Goal: Information Seeking & Learning: Learn about a topic

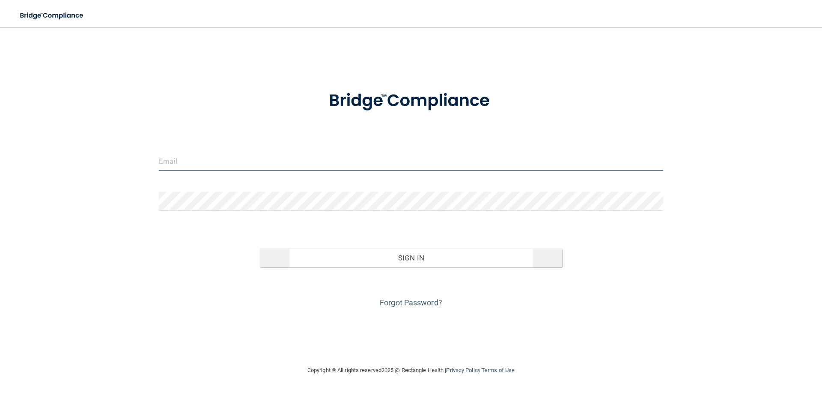
type input "[EMAIL_ADDRESS][DOMAIN_NAME]"
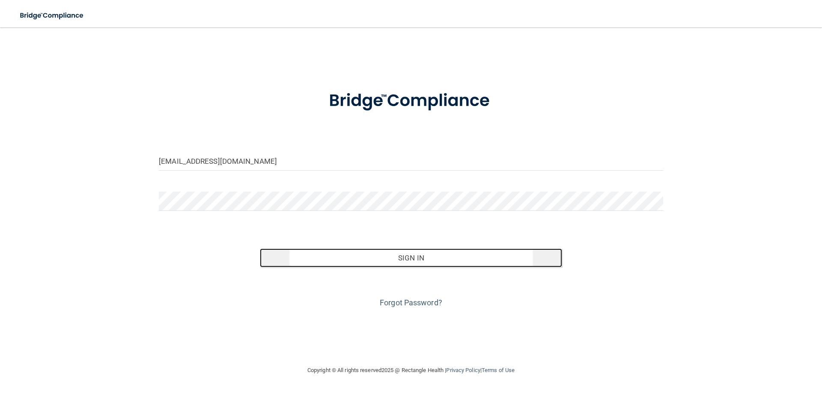
click at [407, 263] on button "Sign In" at bounding box center [411, 258] width 303 height 19
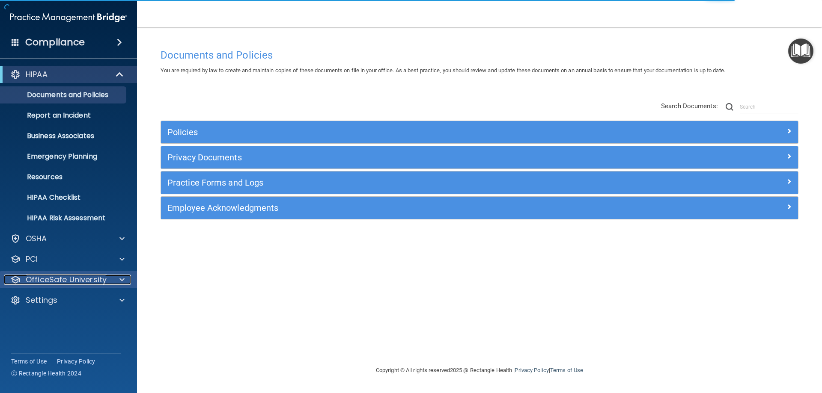
click at [75, 280] on p "OfficeSafe University" at bounding box center [66, 280] width 81 height 10
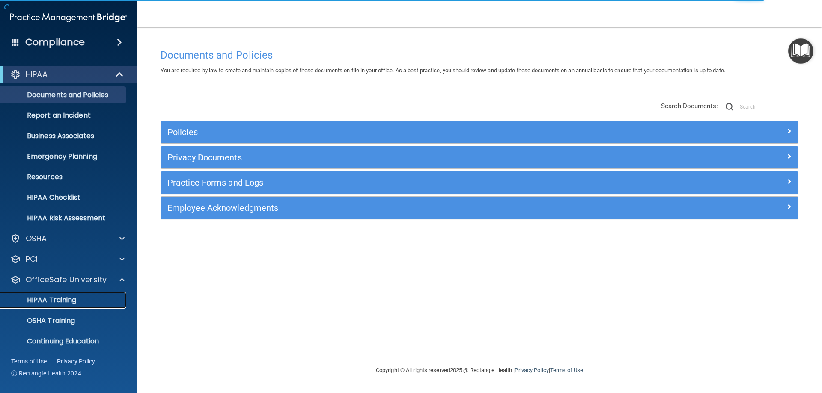
click at [68, 298] on p "HIPAA Training" at bounding box center [41, 300] width 71 height 9
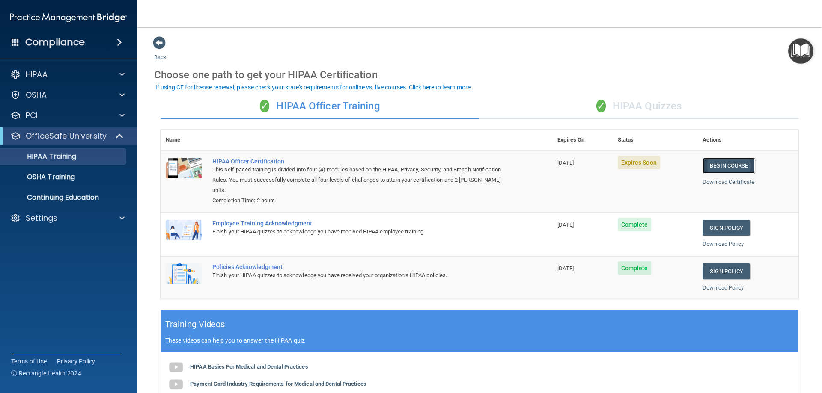
click at [729, 168] on link "Begin Course" at bounding box center [728, 166] width 52 height 16
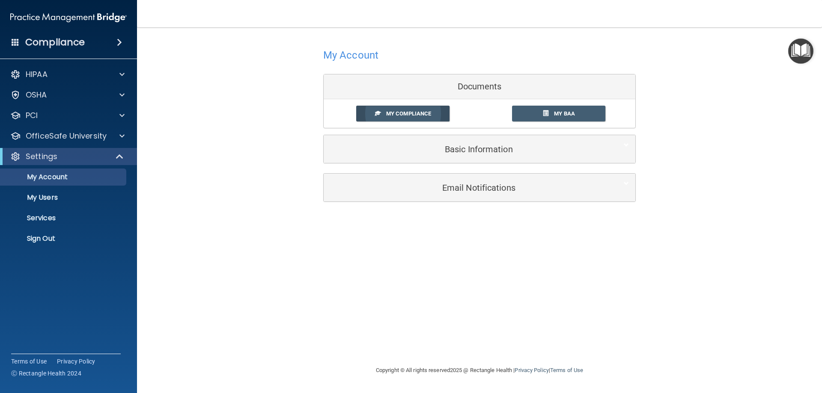
click at [417, 113] on span "My Compliance" at bounding box center [408, 113] width 45 height 6
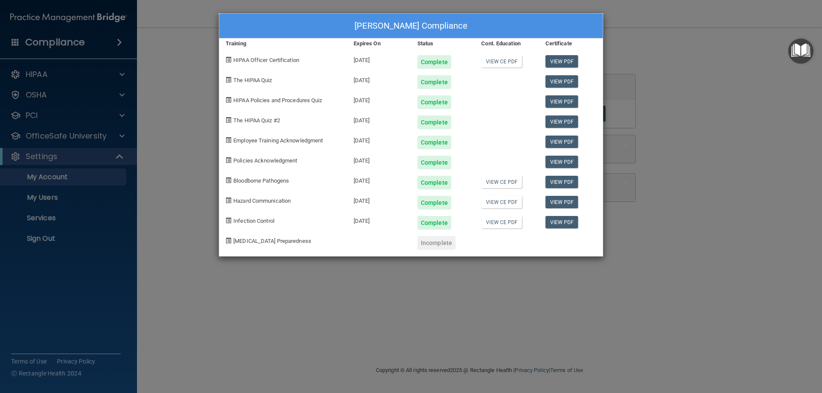
click at [125, 106] on div "[PERSON_NAME] Compliance Training Expires On Status Cont. Education Certificate…" at bounding box center [411, 196] width 822 height 393
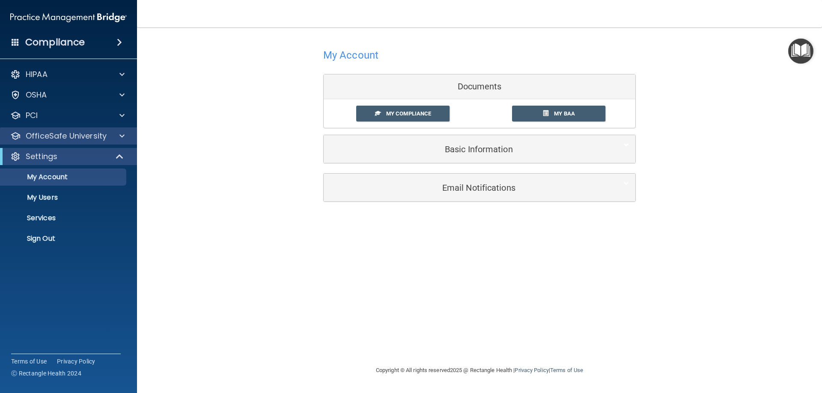
click at [55, 143] on div "OfficeSafe University" at bounding box center [68, 136] width 137 height 17
click at [121, 134] on span at bounding box center [121, 136] width 5 height 10
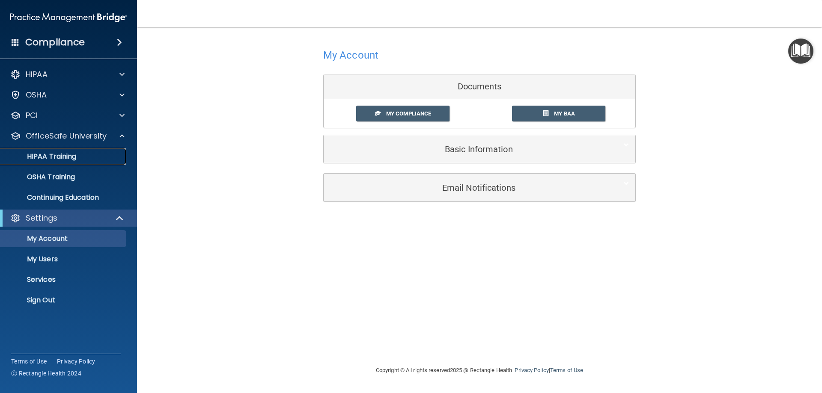
click at [56, 150] on link "HIPAA Training" at bounding box center [58, 156] width 135 height 17
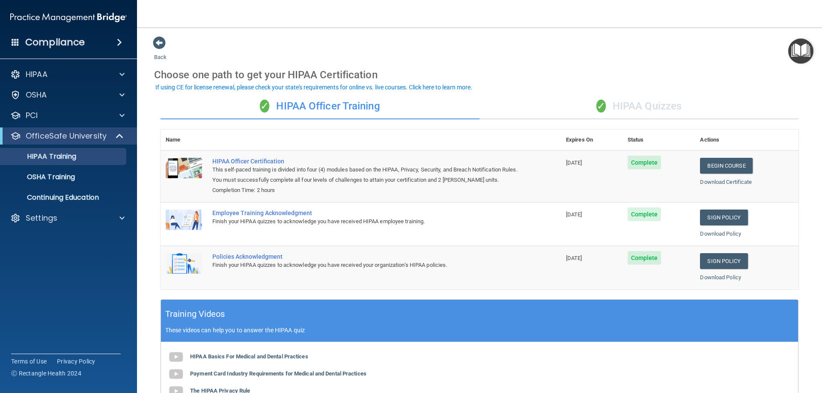
click at [646, 100] on div "✓ HIPAA Quizzes" at bounding box center [638, 107] width 319 height 26
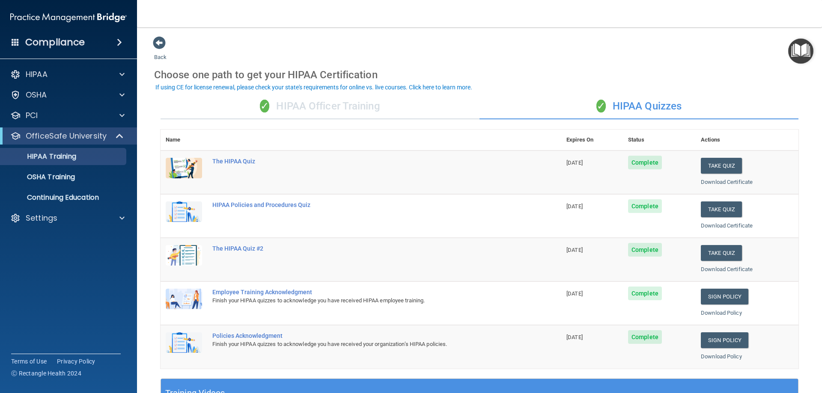
click at [346, 107] on div "✓ HIPAA Officer Training" at bounding box center [320, 107] width 319 height 26
